Goal: Transaction & Acquisition: Book appointment/travel/reservation

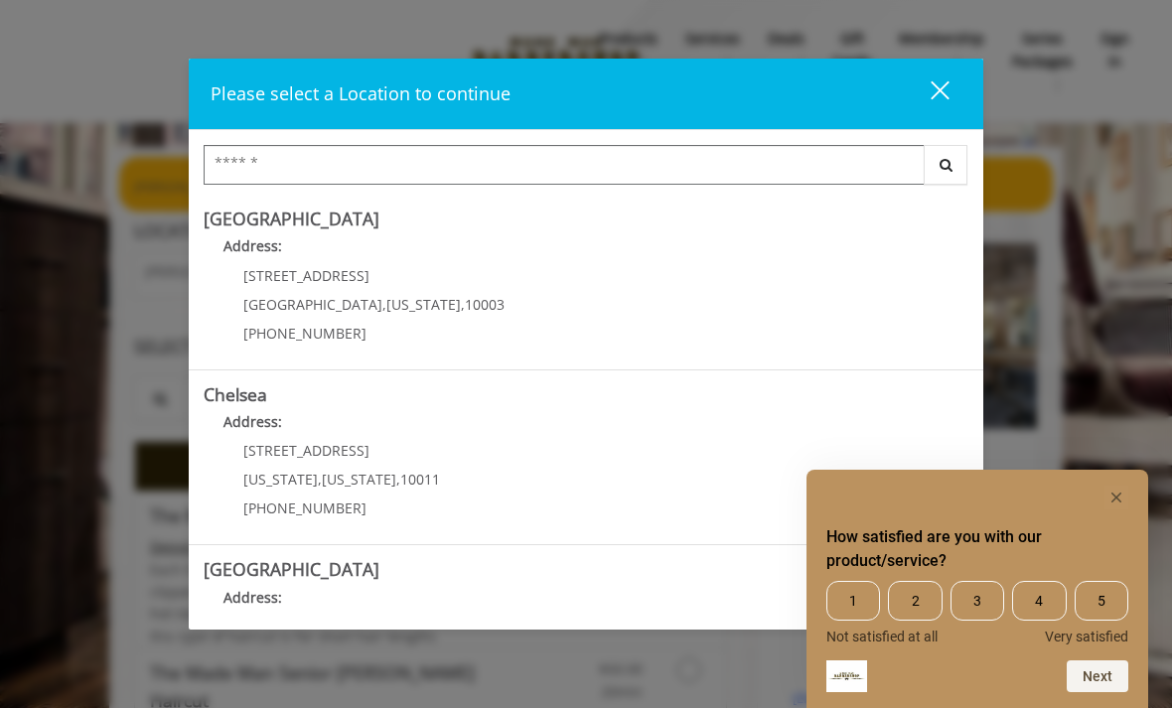
click at [1120, 500] on icon "Hide survey" at bounding box center [1116, 497] width 10 height 10
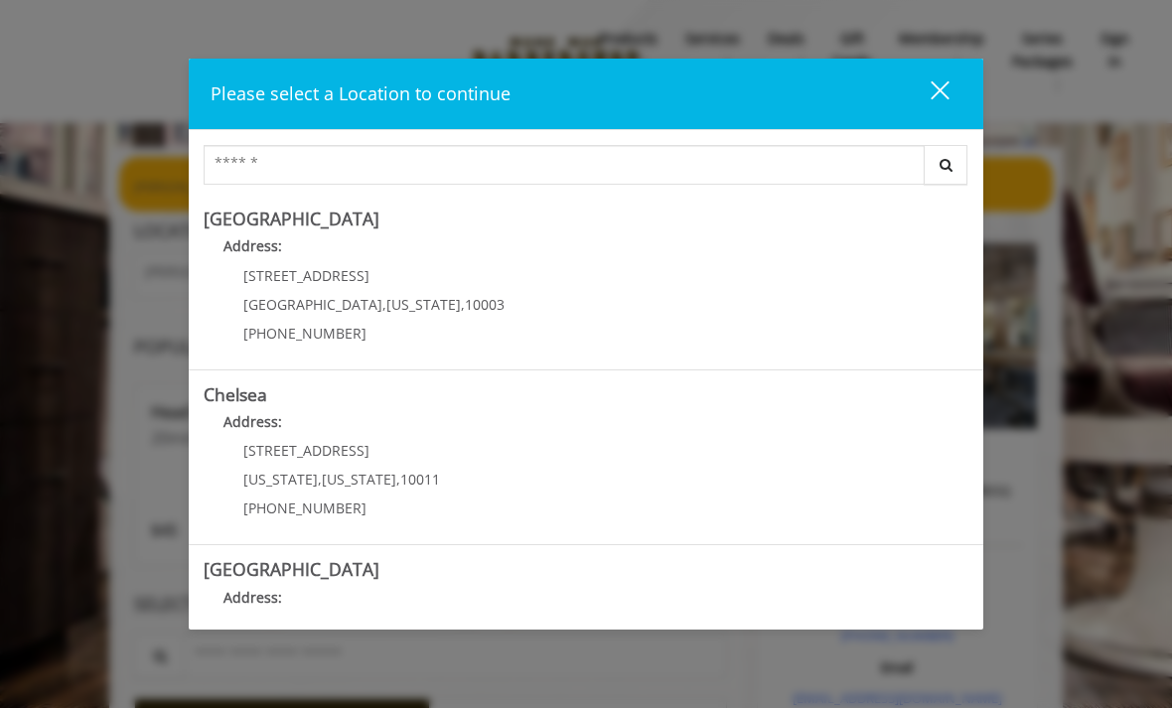
scroll to position [121, 0]
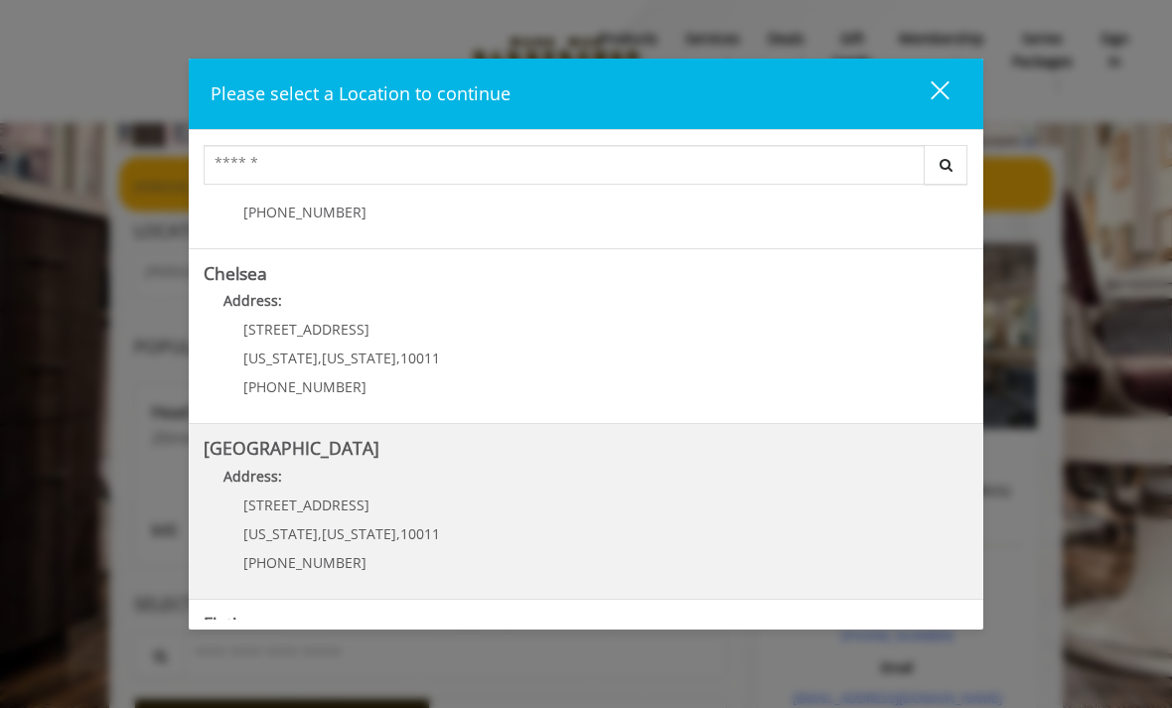
click at [867, 511] on Street "Chelsea 15th Street Address: 267 W 15th St New York , New York , 10011 (646) 85…" at bounding box center [586, 511] width 764 height 145
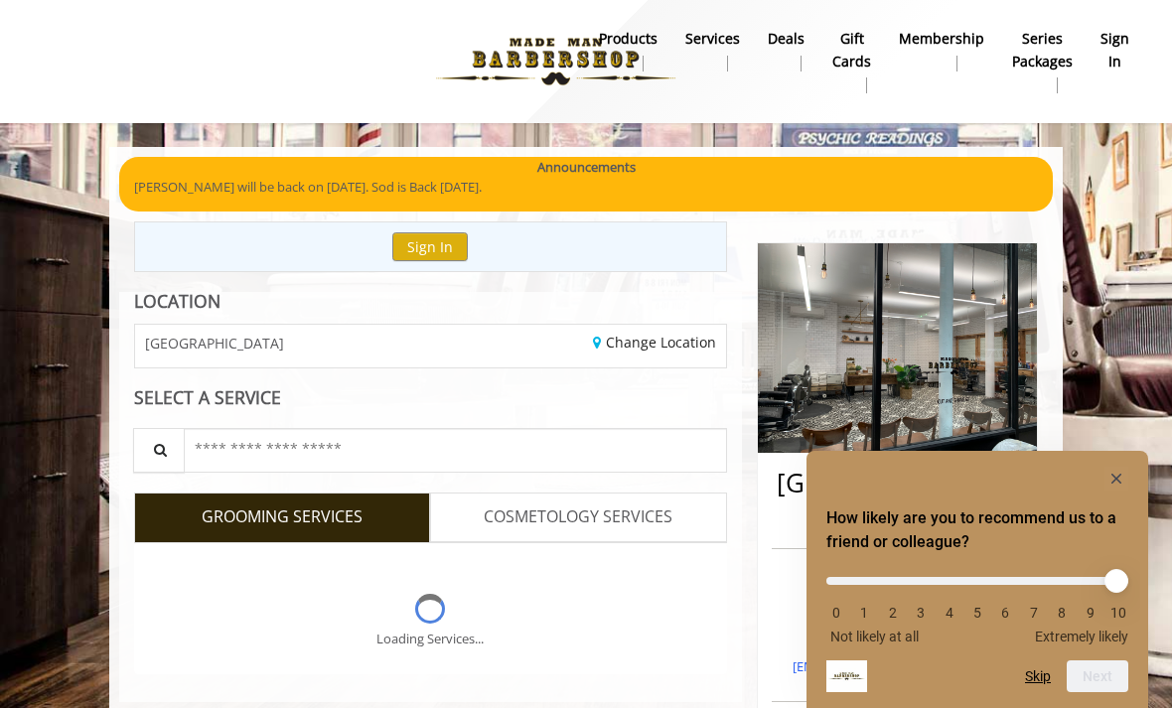
click at [1121, 467] on rect "Hide survey" at bounding box center [1116, 479] width 24 height 24
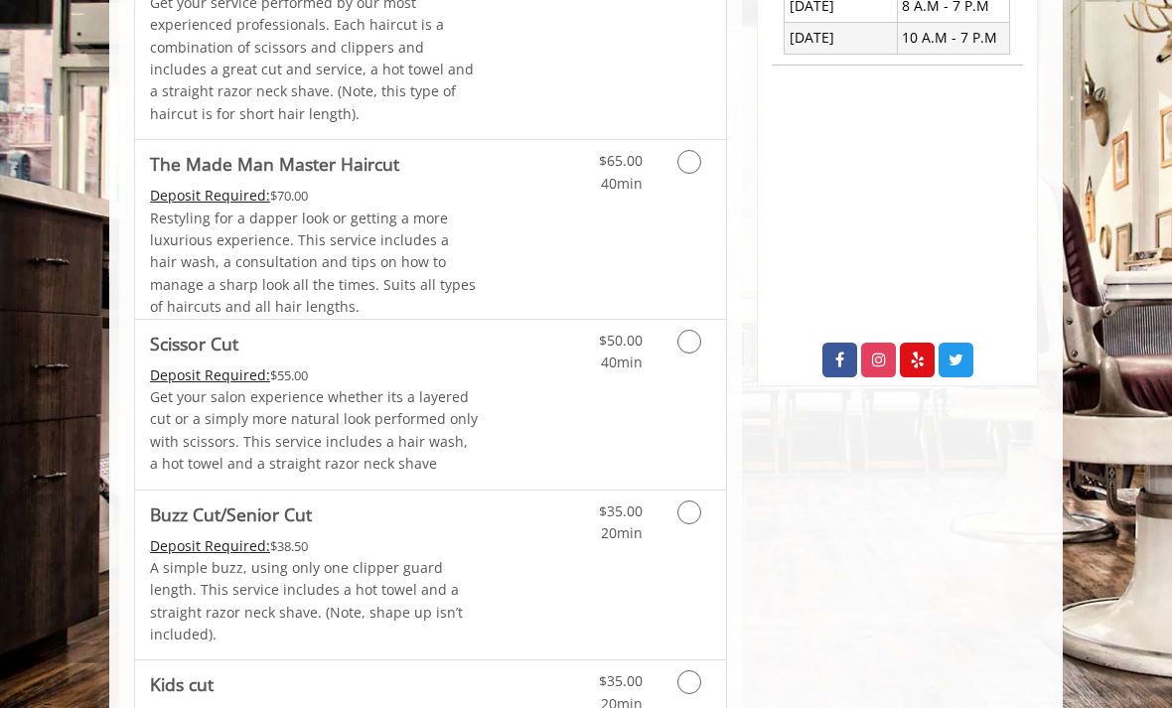
scroll to position [799, 0]
click at [680, 502] on icon "Grooming services" at bounding box center [689, 514] width 24 height 24
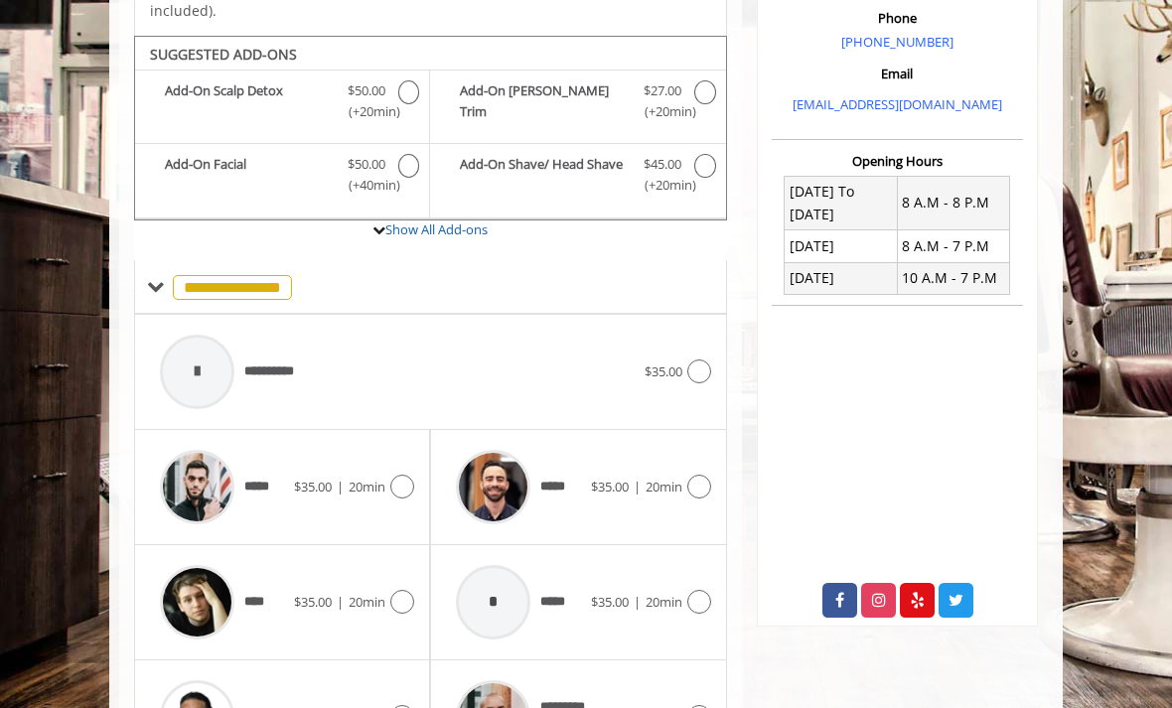
scroll to position [571, 0]
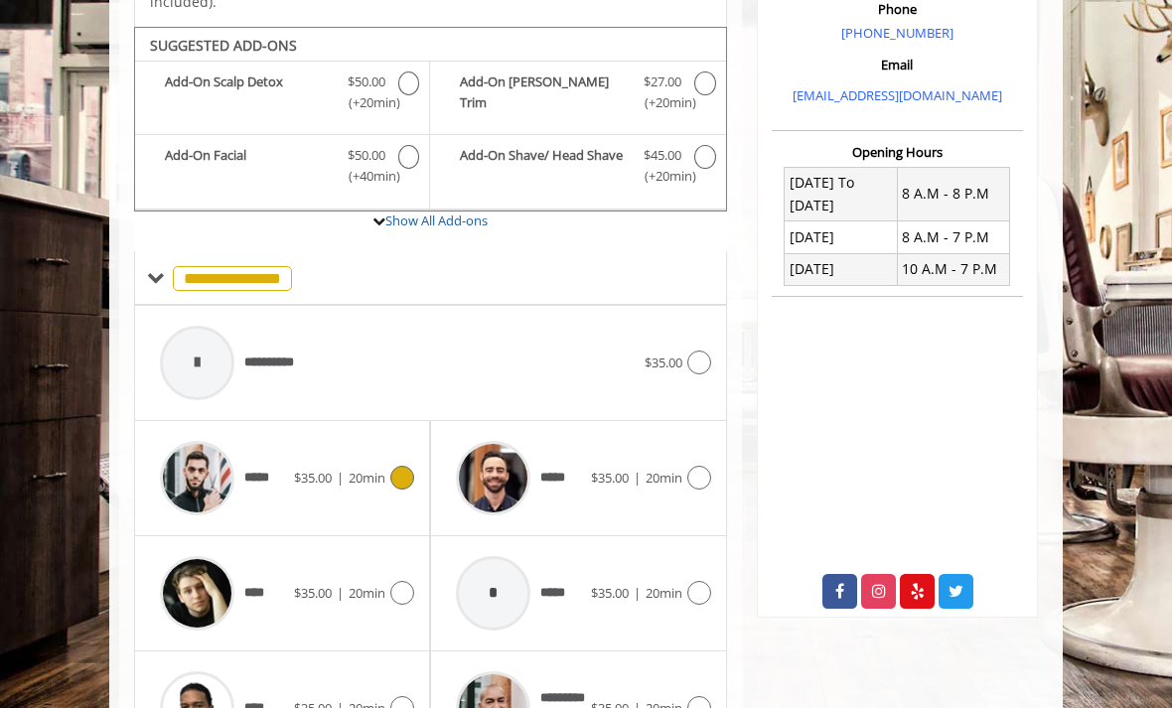
click at [375, 469] on span "20min" at bounding box center [366, 478] width 37 height 18
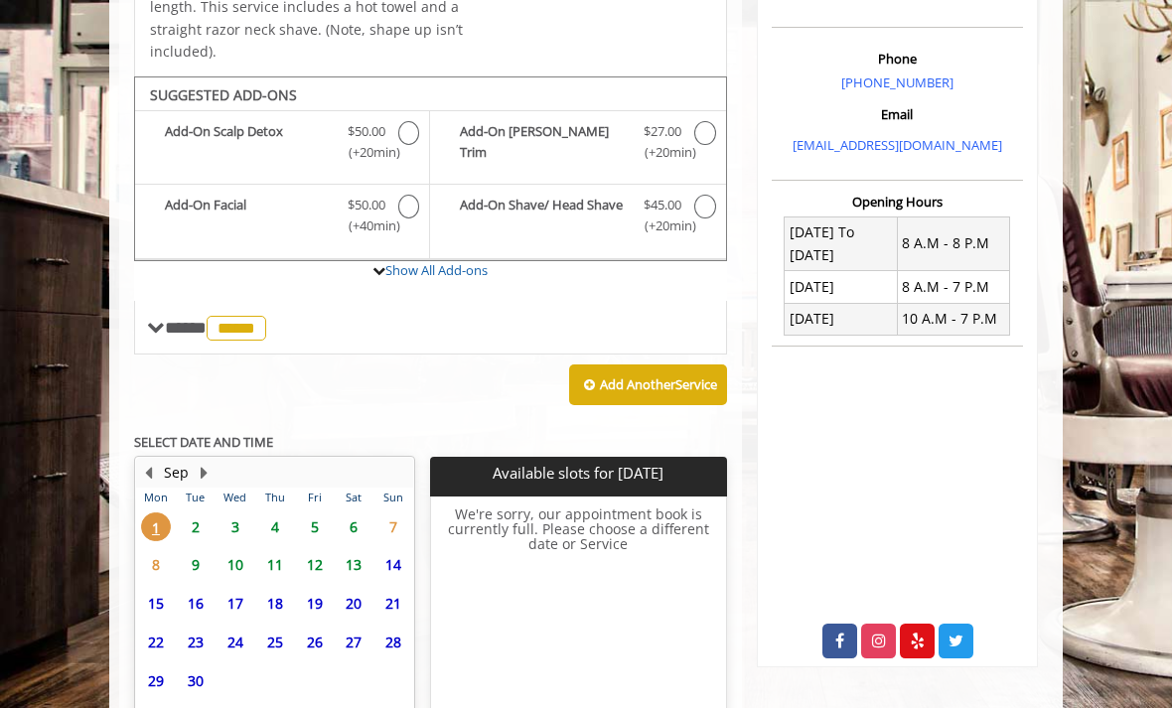
click at [345, 512] on span "6" at bounding box center [354, 526] width 30 height 29
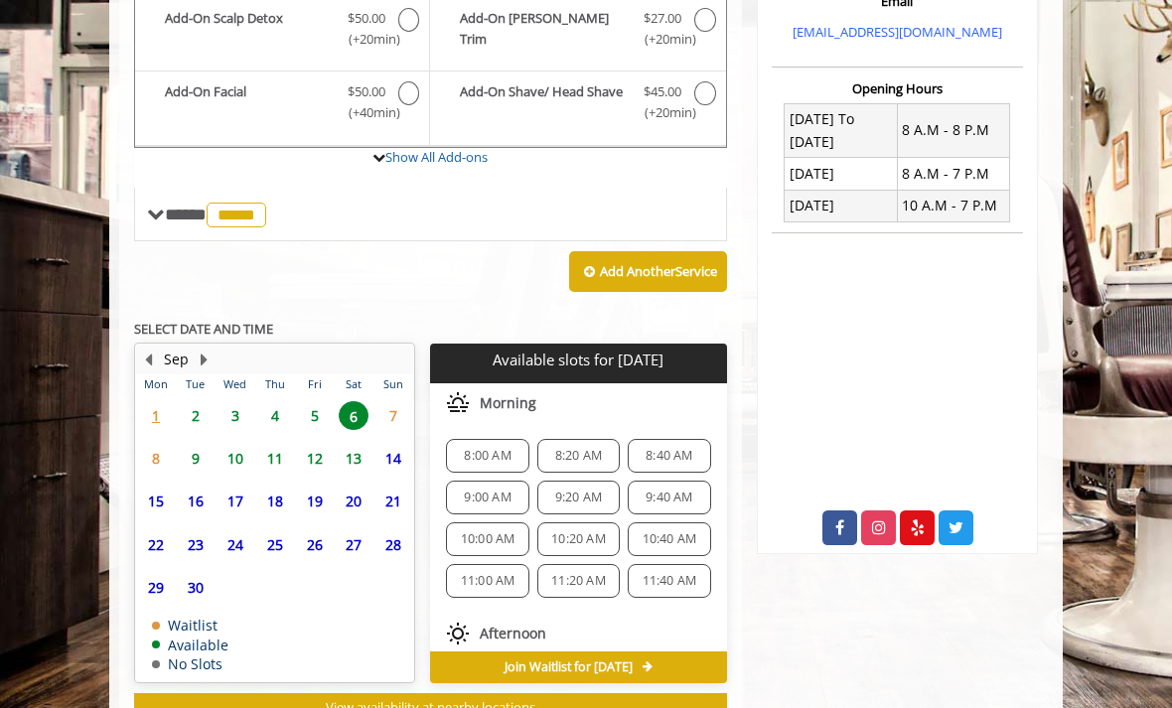
scroll to position [673, 0]
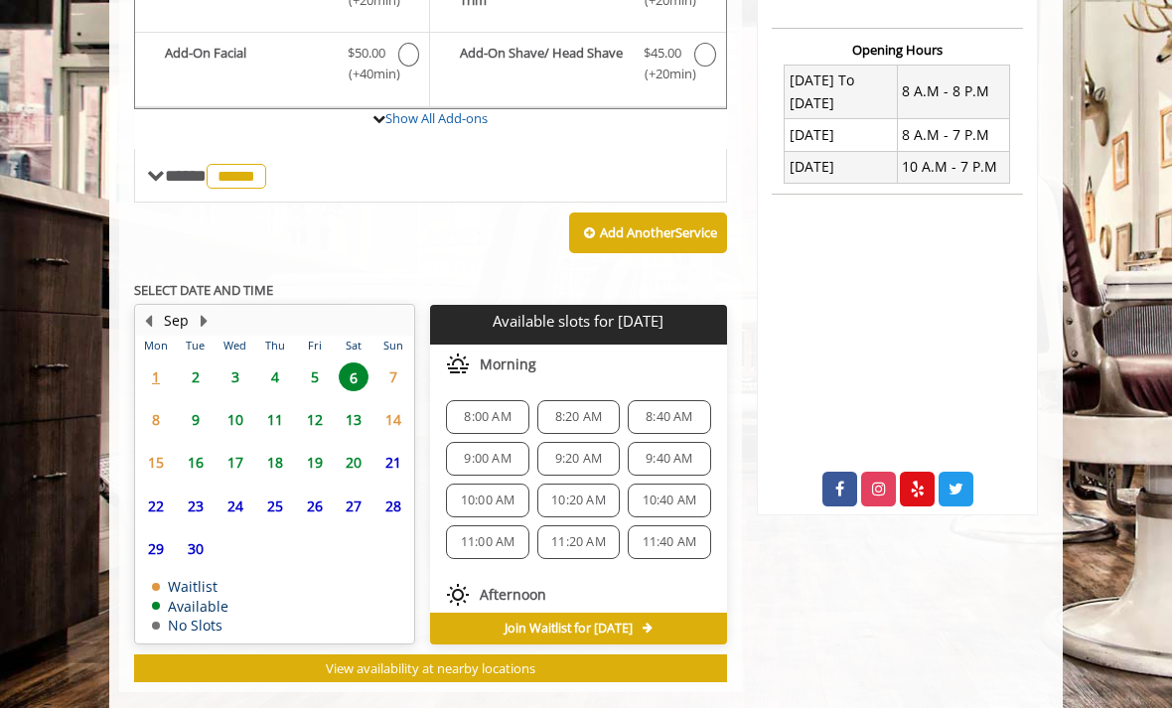
click at [384, 362] on span "7" at bounding box center [393, 376] width 30 height 29
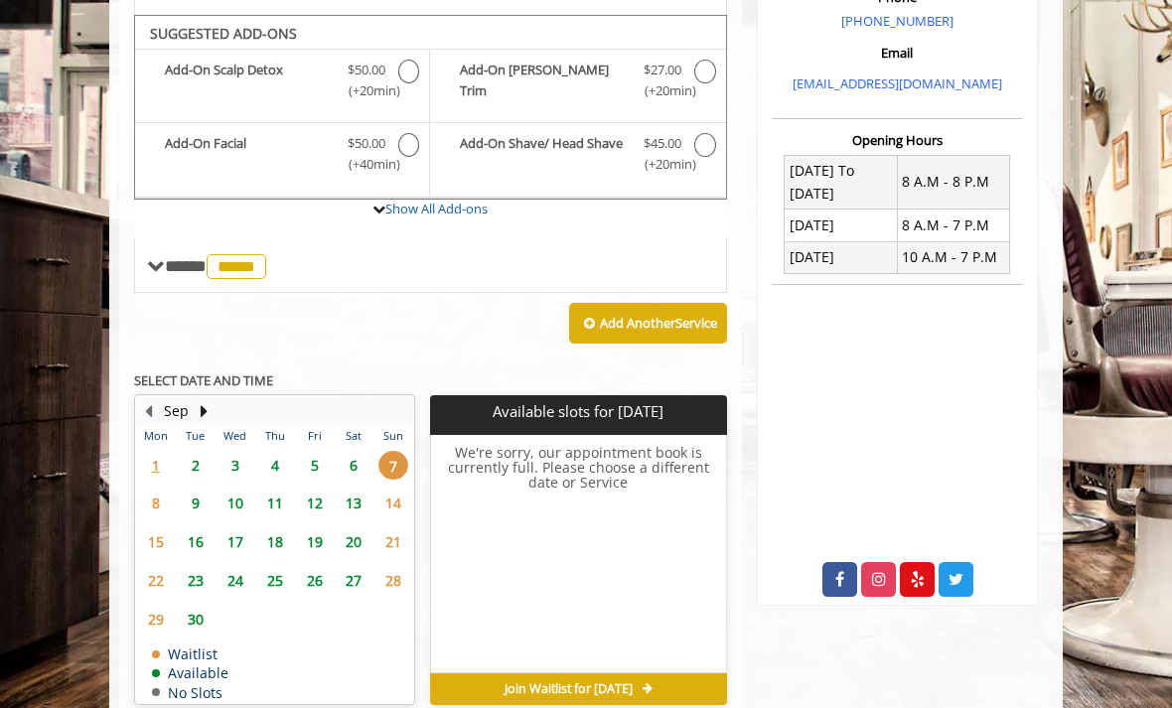
scroll to position [572, 0]
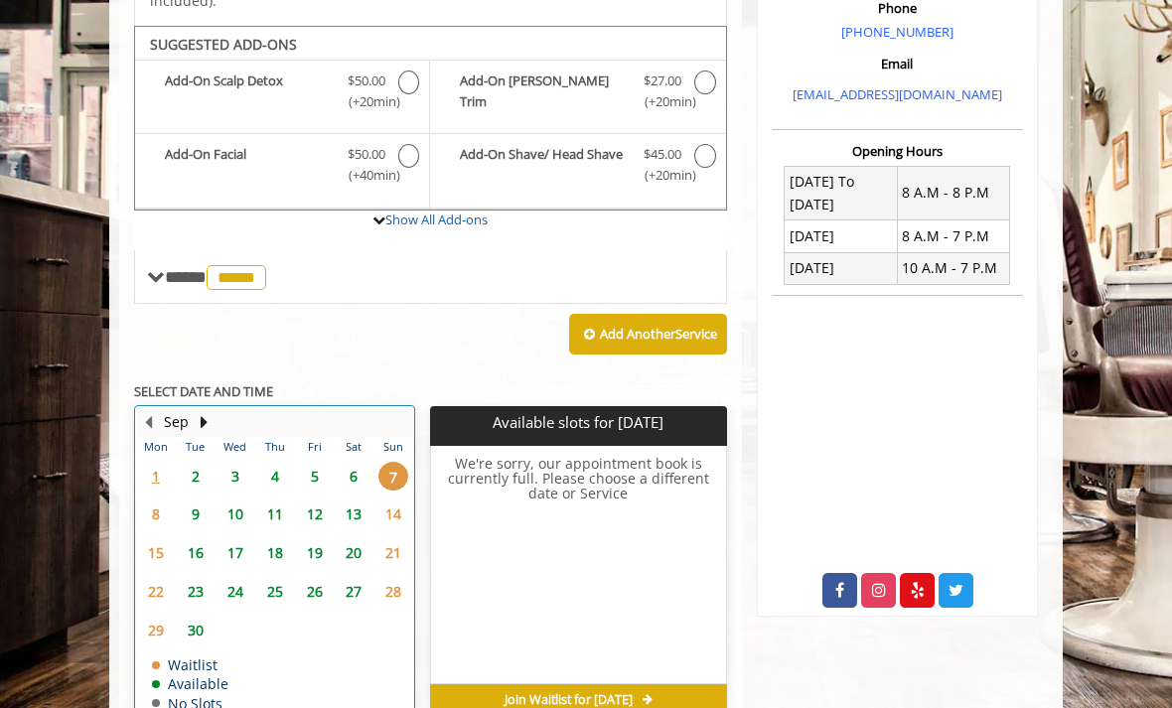
click at [351, 437] on th "Sat" at bounding box center [354, 447] width 40 height 20
click at [347, 462] on span "6" at bounding box center [354, 476] width 30 height 29
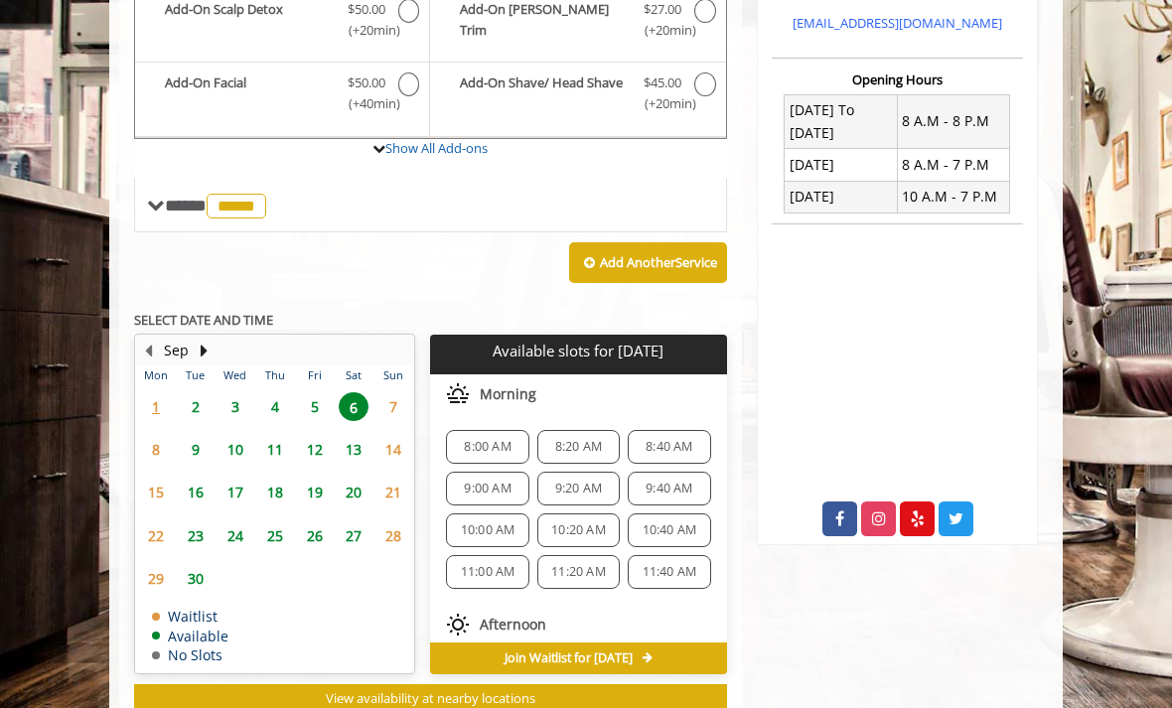
scroll to position [673, 0]
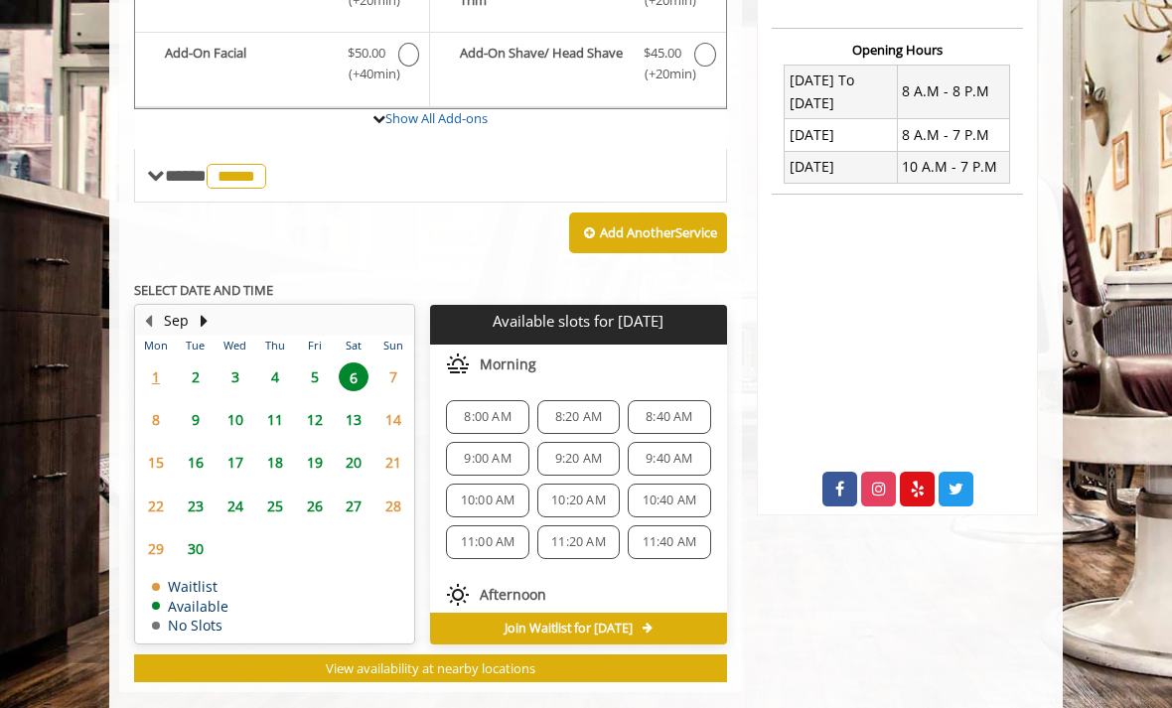
click at [667, 451] on span "9:40 AM" at bounding box center [668, 459] width 47 height 16
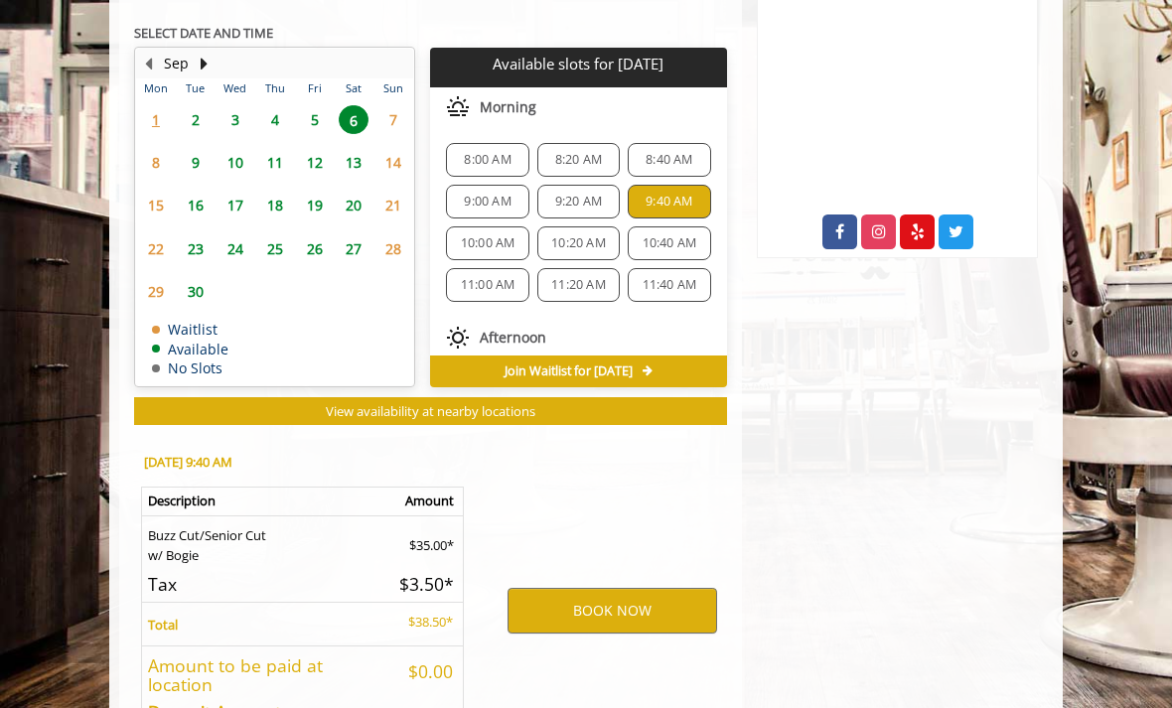
scroll to position [1037, 0]
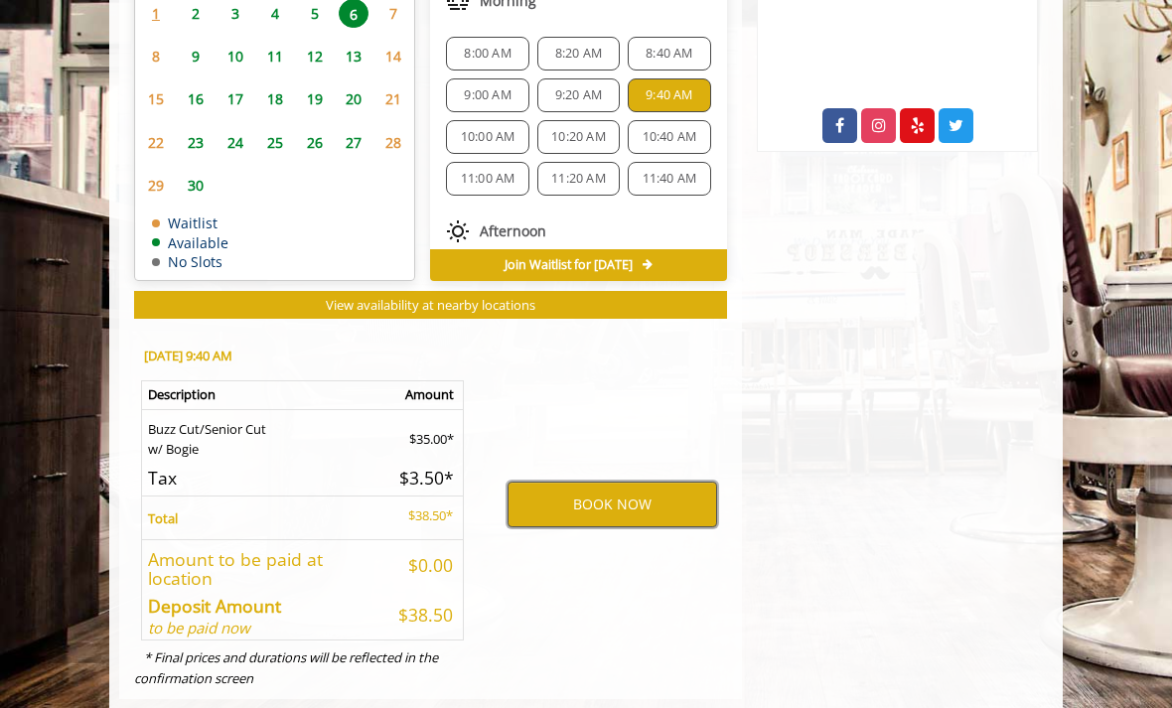
click at [647, 482] on button "BOOK NOW" at bounding box center [611, 505] width 209 height 46
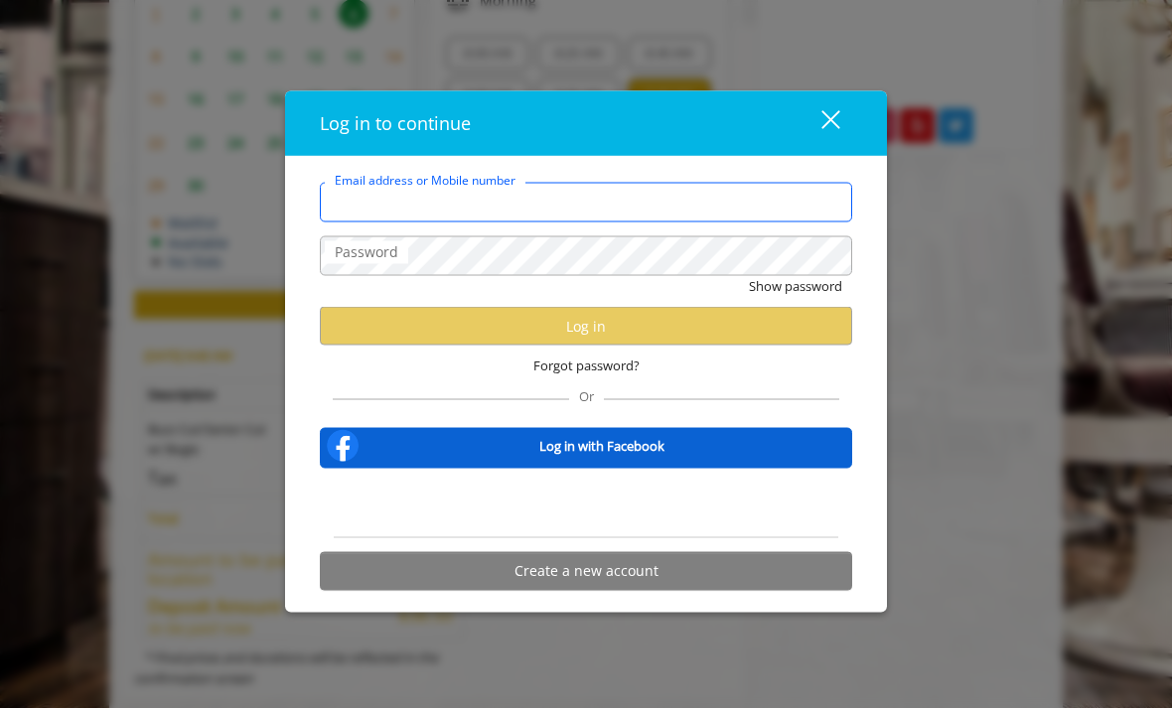
type input "**********"
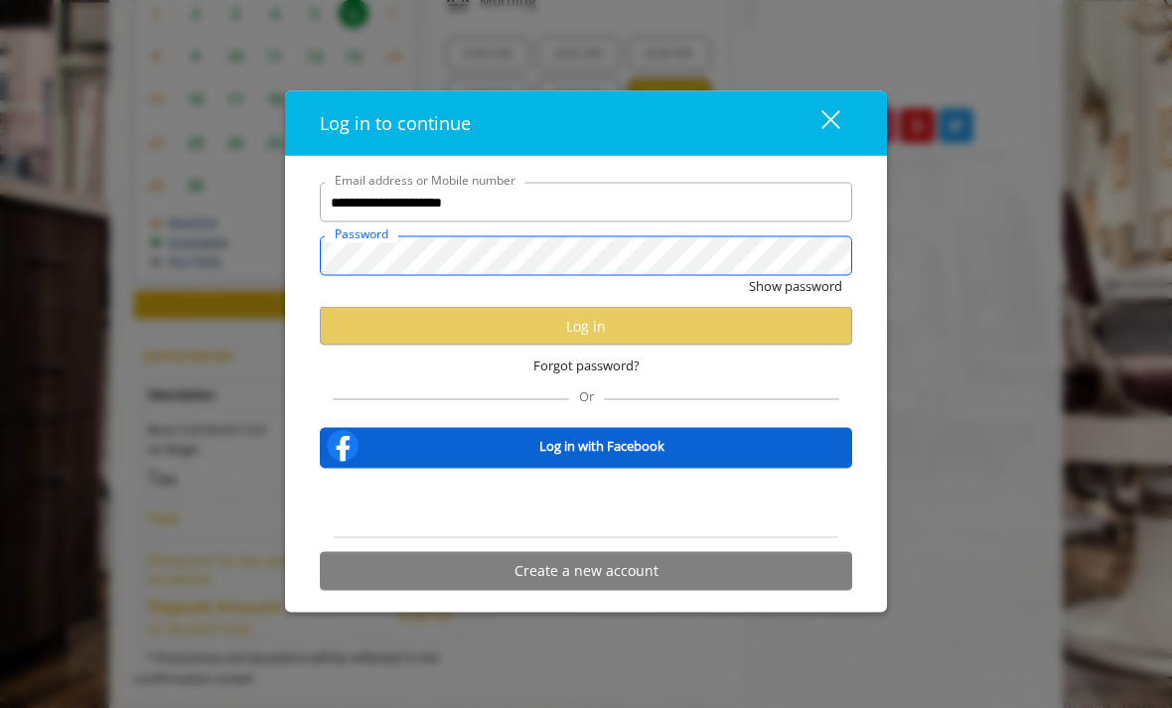
scroll to position [0, 0]
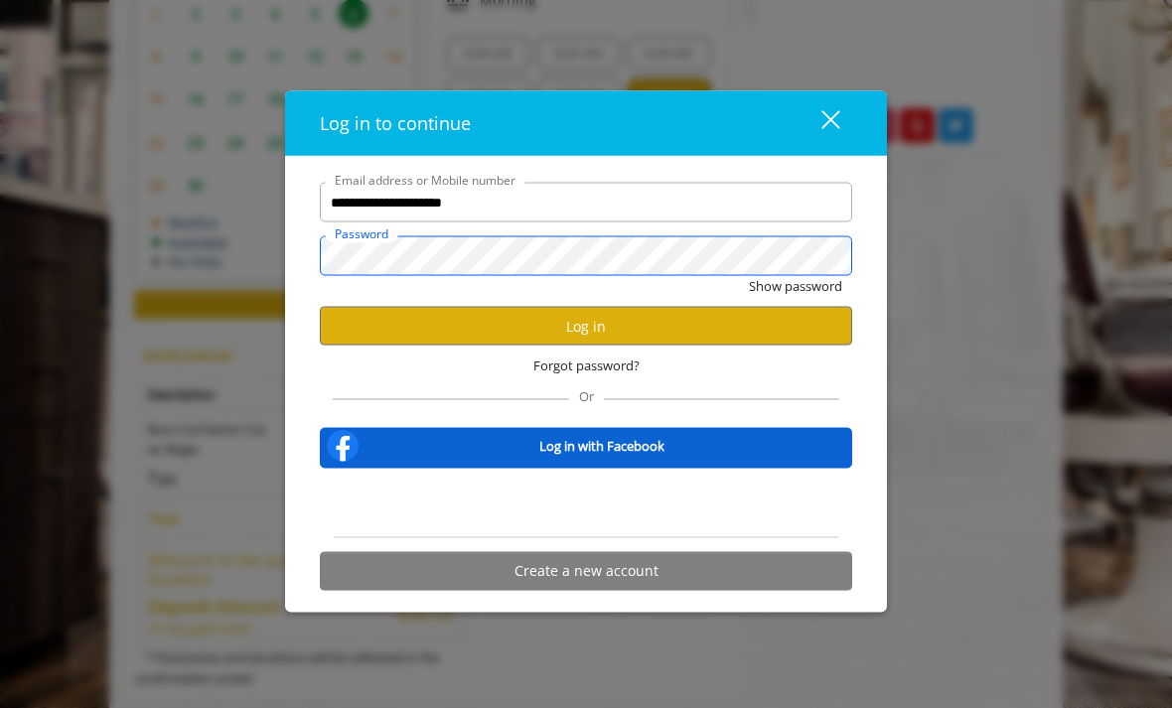
click at [794, 286] on button "Show password" at bounding box center [795, 286] width 93 height 21
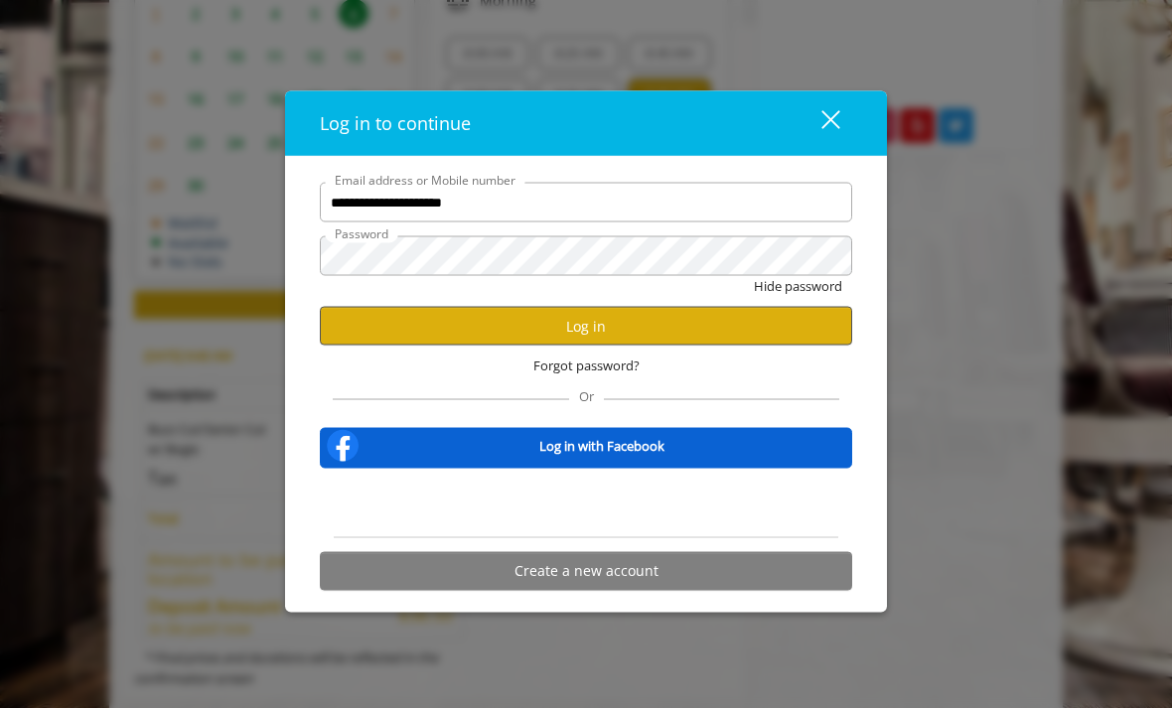
click at [713, 335] on button "Log in" at bounding box center [586, 326] width 532 height 39
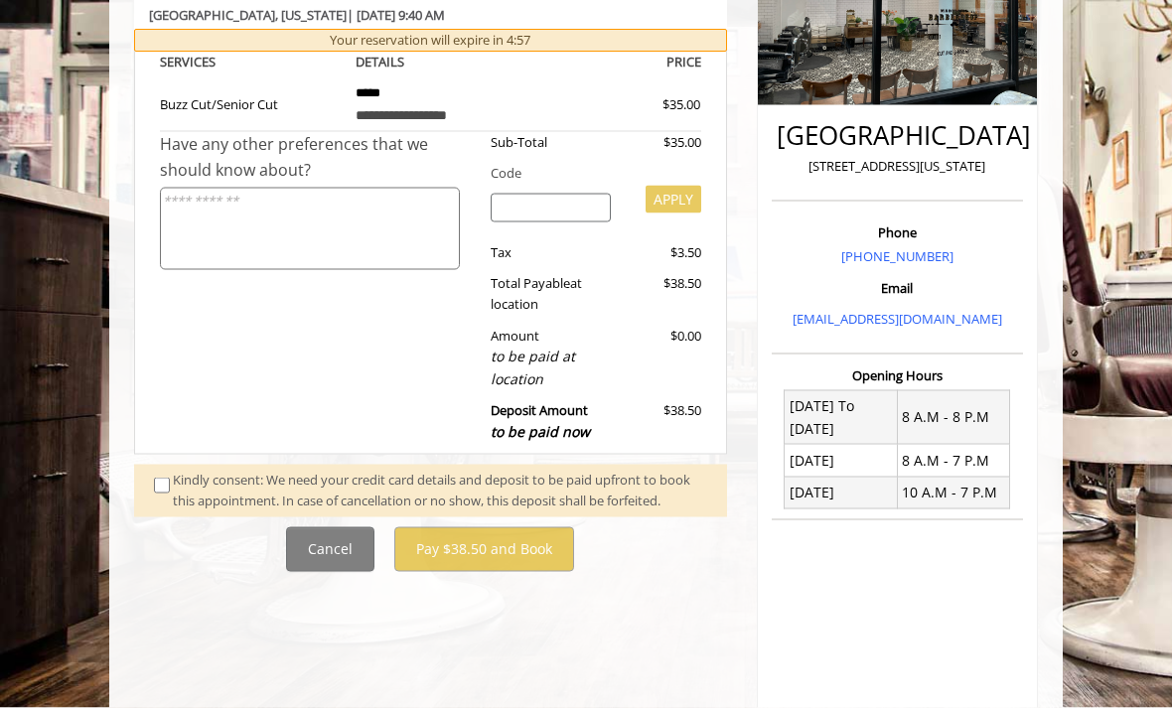
scroll to position [348, 0]
click at [151, 469] on span at bounding box center [163, 490] width 49 height 42
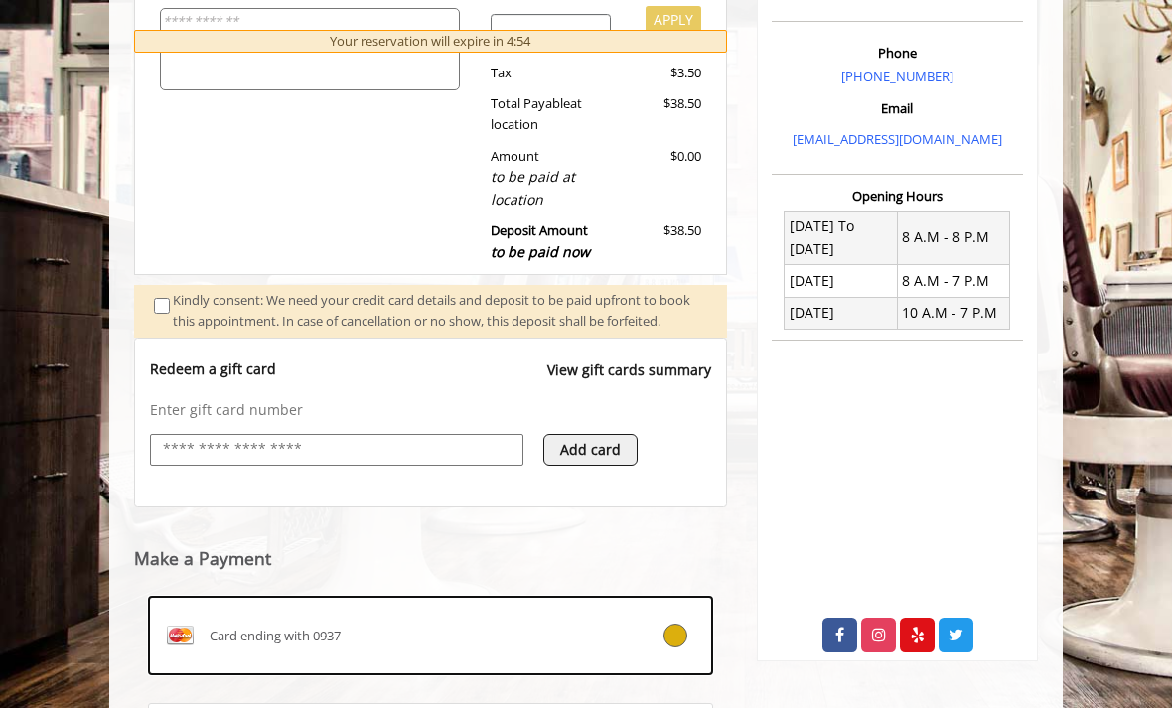
scroll to position [690, 0]
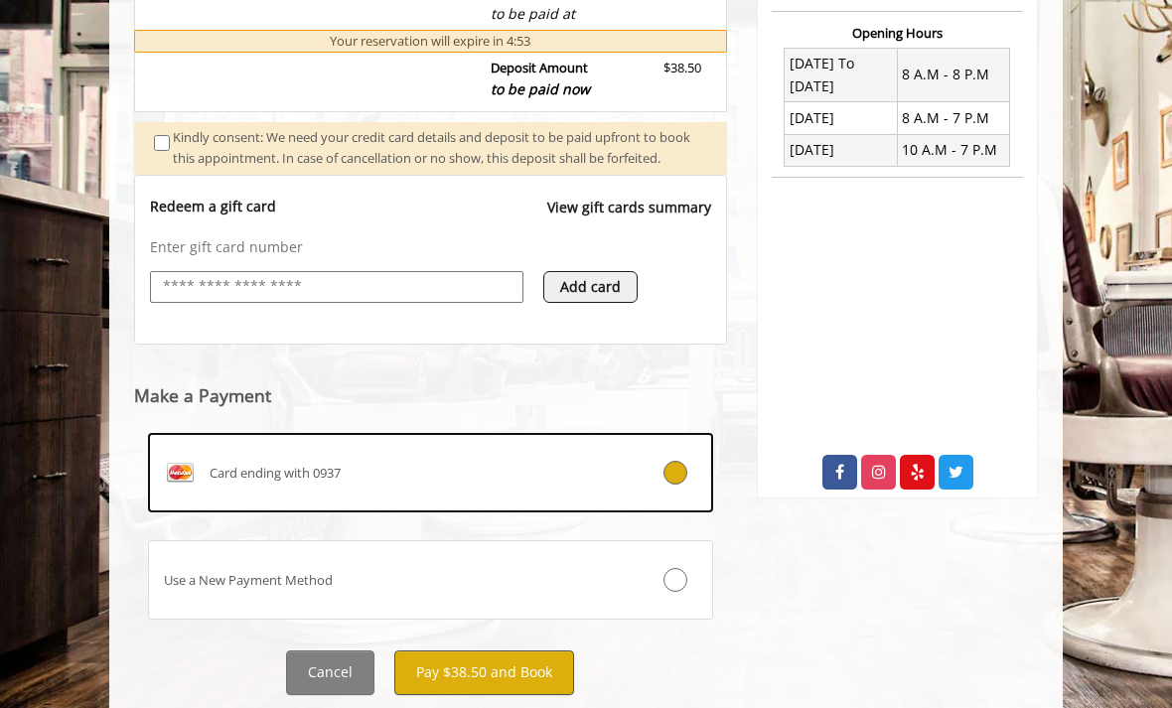
click at [446, 693] on button "Pay $38.50 and Book" at bounding box center [484, 672] width 180 height 45
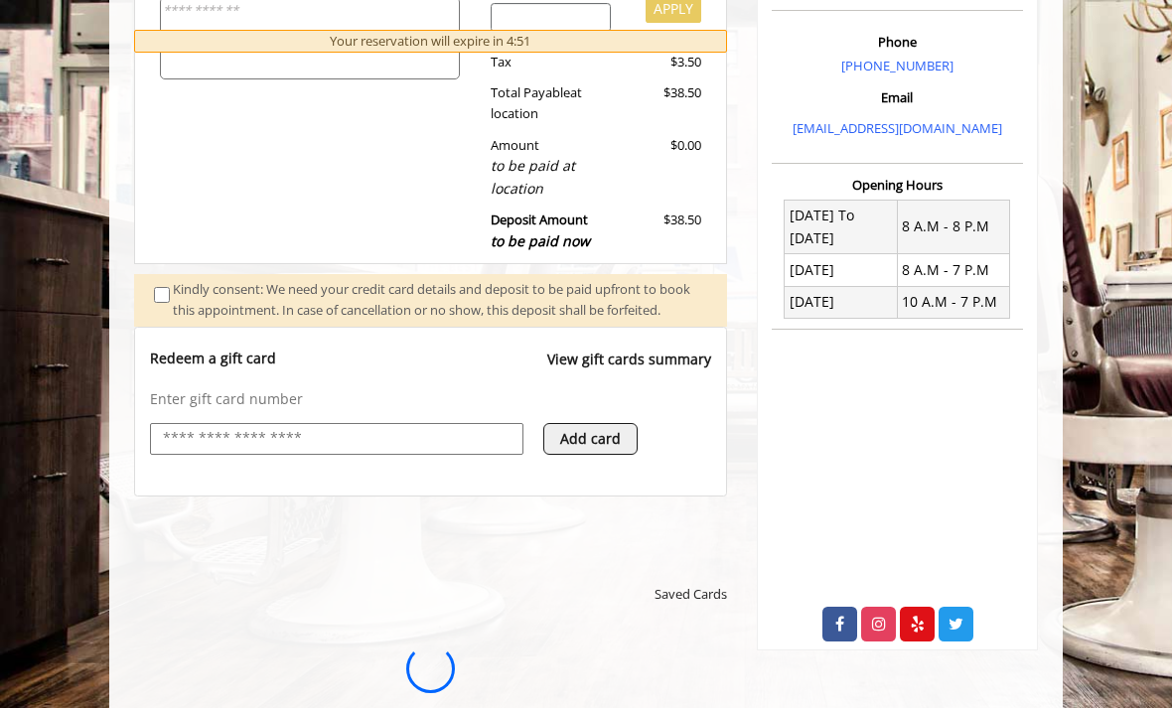
scroll to position [0, 0]
